Goal: Information Seeking & Learning: Learn about a topic

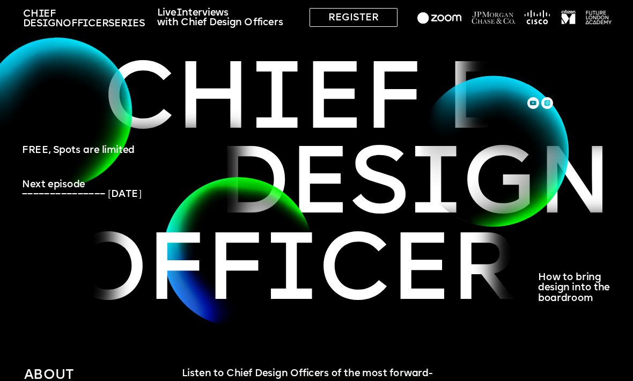
scroll to position [31, 0]
